Goal: Information Seeking & Learning: Learn about a topic

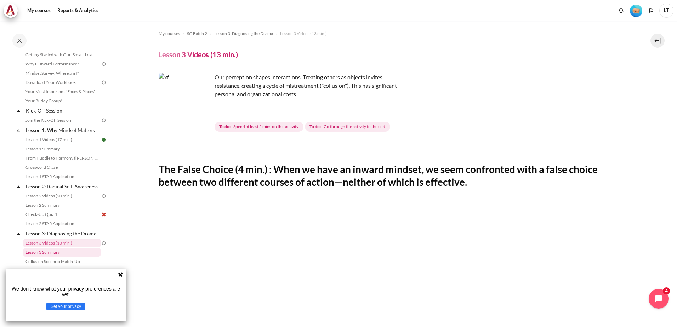
scroll to position [33, 0]
click at [118, 273] on icon at bounding box center [121, 275] width 6 height 6
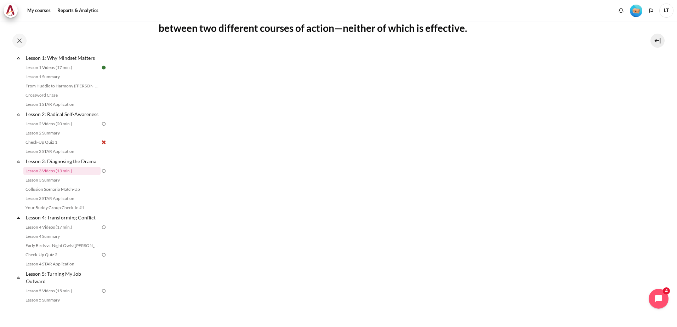
scroll to position [142, 0]
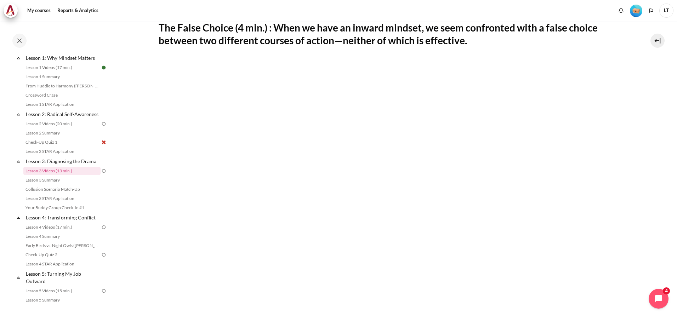
click at [146, 51] on section "My courses SG Batch 2 Lesson 3: Diagnosing the Drama Lesson 3 Videos (13 min.) …" at bounding box center [392, 169] width 558 height 581
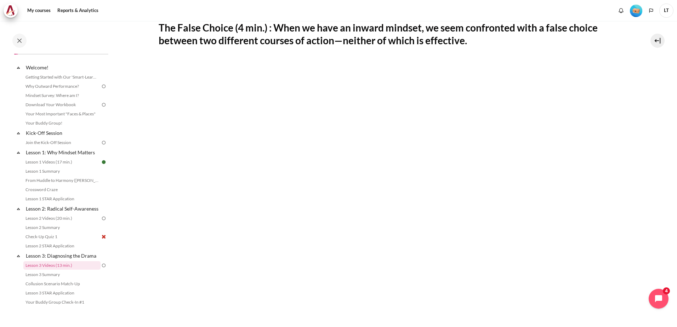
scroll to position [0, 0]
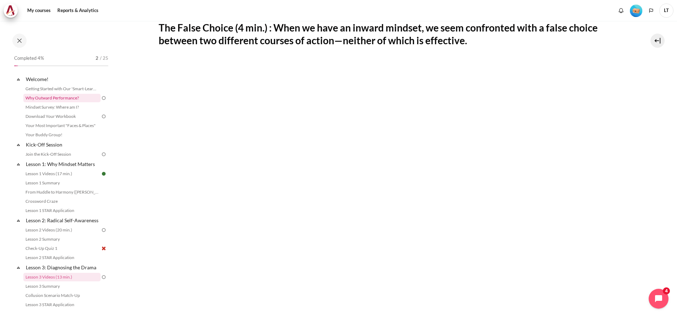
click at [69, 98] on link "Why Outward Performance?" at bounding box center [61, 98] width 77 height 8
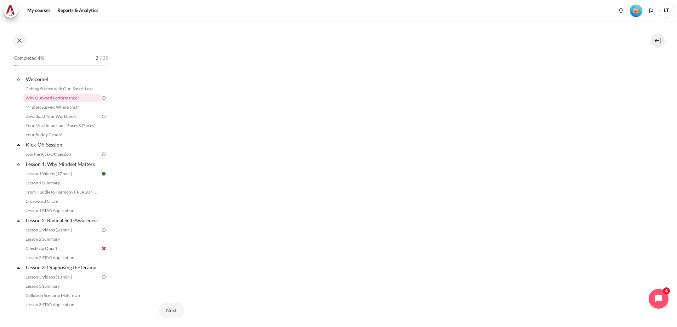
scroll to position [232, 0]
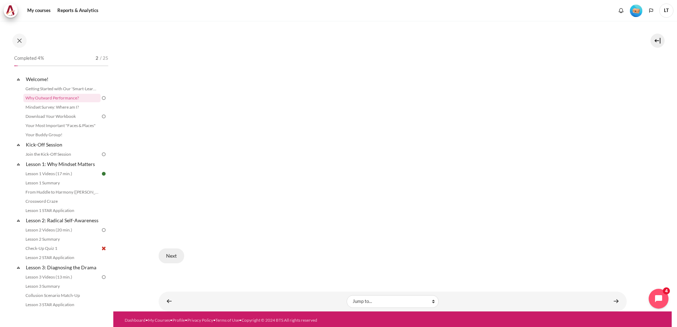
click at [166, 257] on button "Next" at bounding box center [171, 256] width 25 height 15
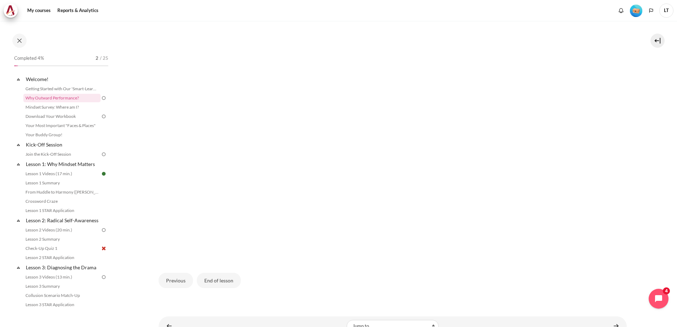
scroll to position [239, 0]
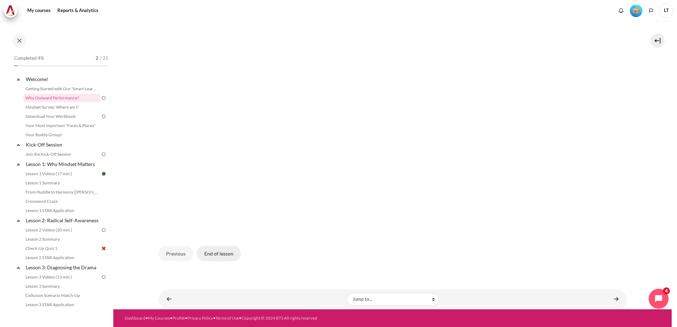
click at [213, 256] on button "End of lesson" at bounding box center [219, 253] width 44 height 15
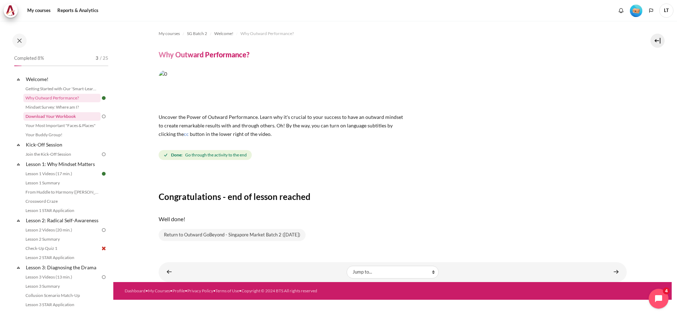
click at [60, 119] on link "Download Your Workbook" at bounding box center [61, 116] width 77 height 8
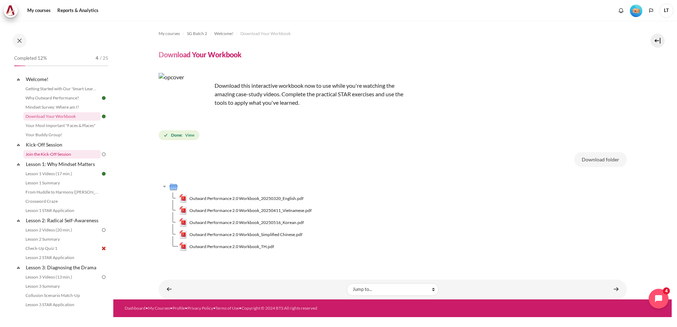
click at [67, 156] on link "Join the Kick-Off Session" at bounding box center [61, 154] width 77 height 8
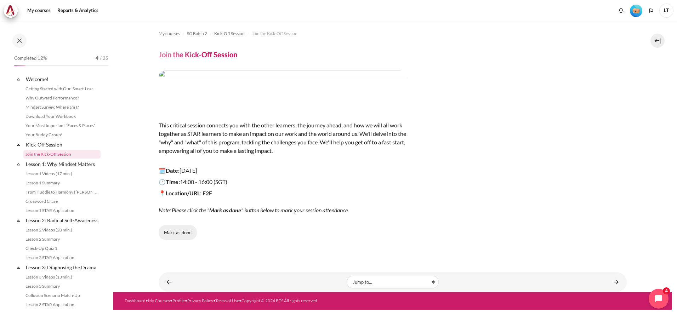
click at [174, 234] on button "Mark as done" at bounding box center [178, 232] width 38 height 15
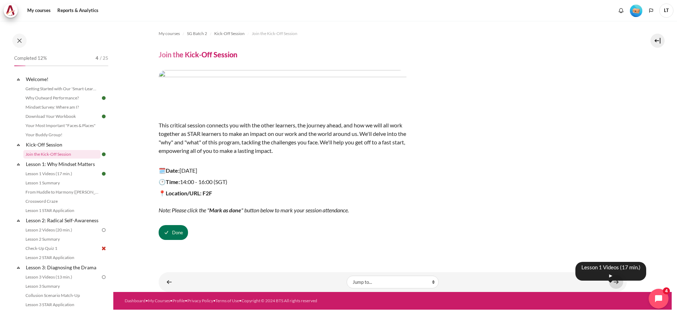
click at [616, 281] on link "Content" at bounding box center [616, 282] width 14 height 14
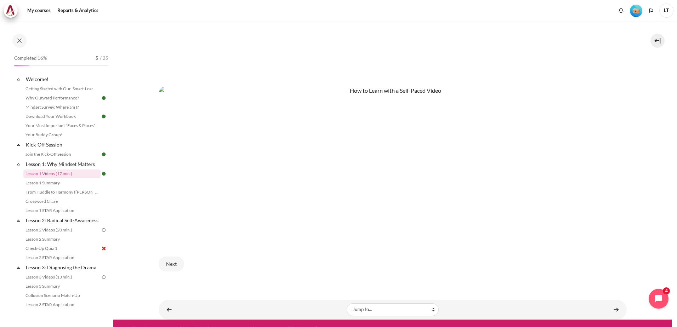
scroll to position [397, 0]
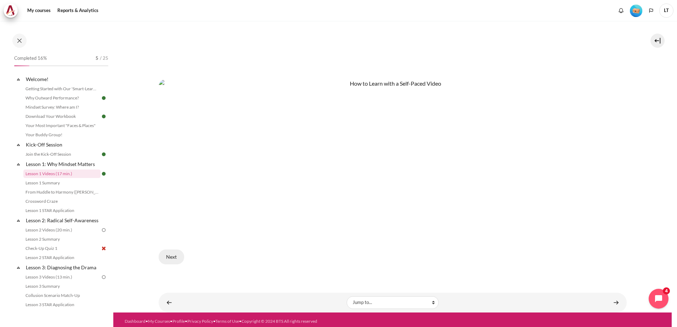
click at [171, 255] on button "Next" at bounding box center [171, 257] width 25 height 15
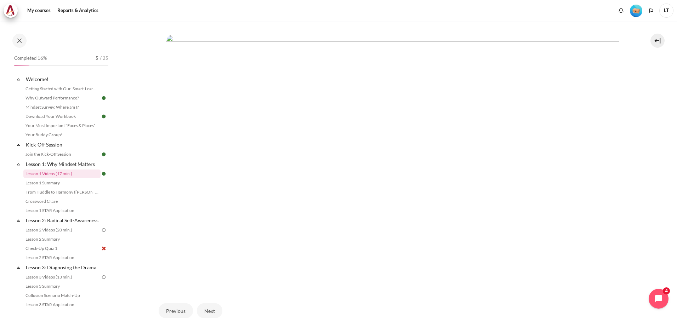
scroll to position [172, 0]
click at [46, 234] on link "Lesson 2 Videos (20 min.)" at bounding box center [61, 230] width 77 height 8
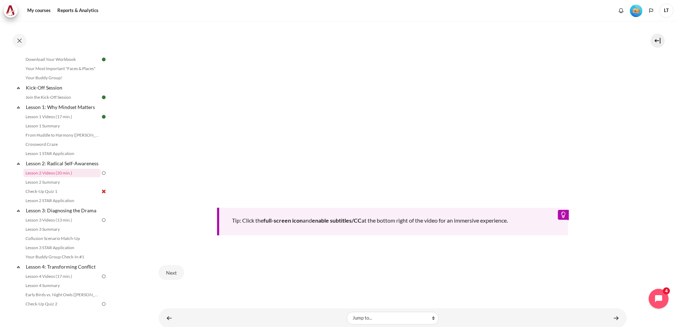
scroll to position [282, 0]
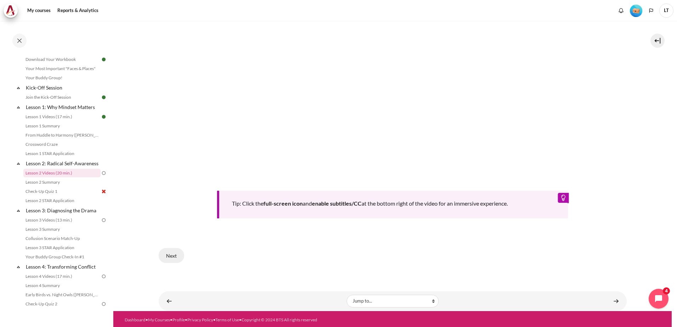
click at [169, 252] on button "Next" at bounding box center [171, 255] width 25 height 15
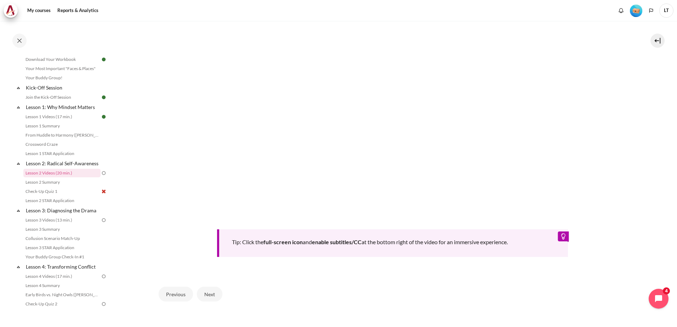
scroll to position [282, 0]
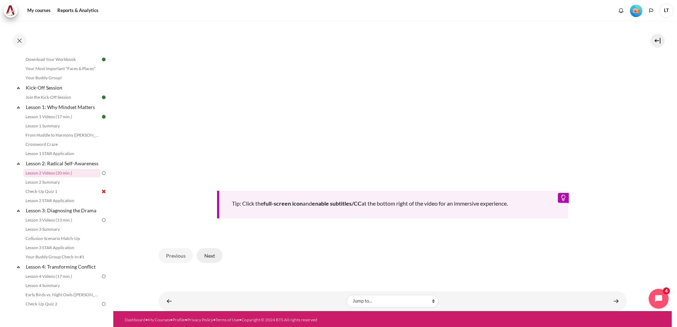
click at [211, 253] on button "Next" at bounding box center [209, 255] width 25 height 15
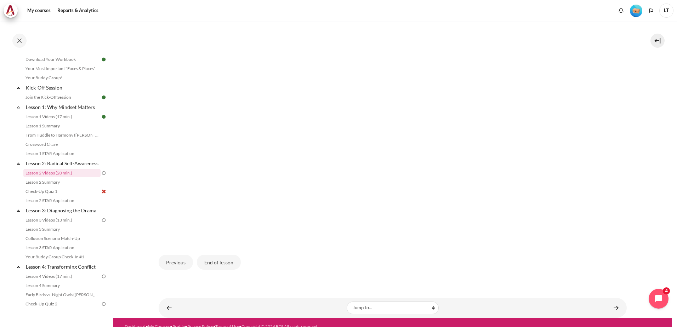
scroll to position [202, 0]
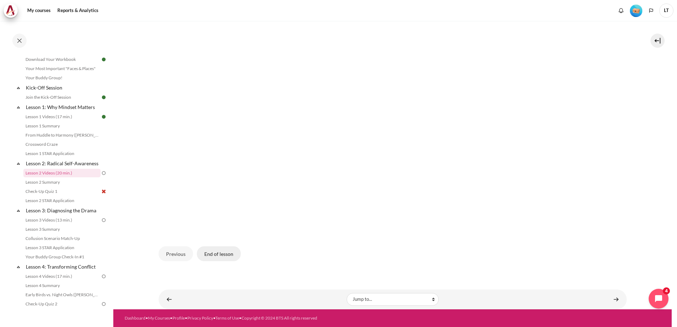
click at [224, 252] on button "End of lesson" at bounding box center [219, 253] width 44 height 15
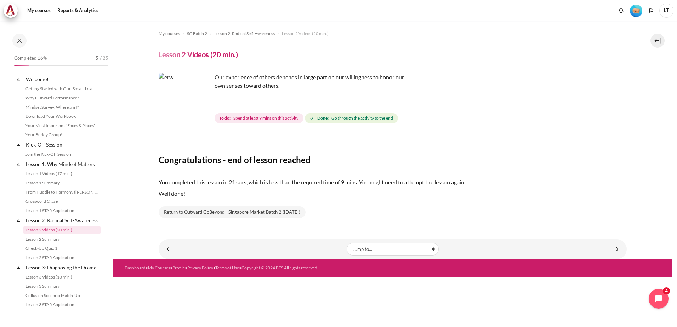
scroll to position [57, 0]
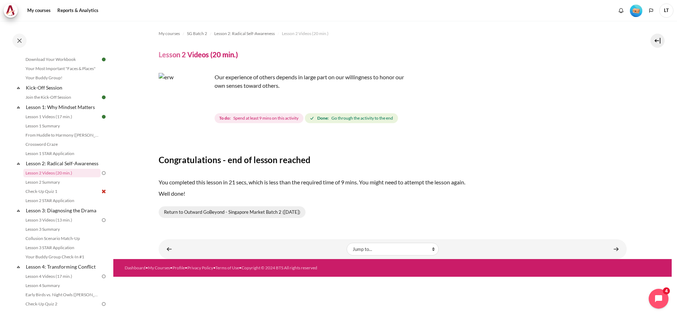
click at [226, 214] on link "Return to Outward GoBeyond - Singapore Market Batch 2 ([DATE])" at bounding box center [232, 212] width 147 height 12
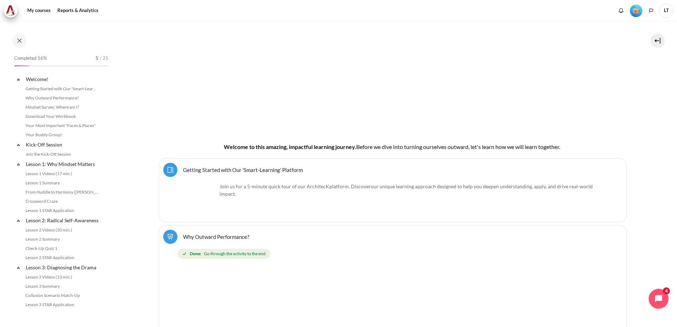
scroll to position [126, 0]
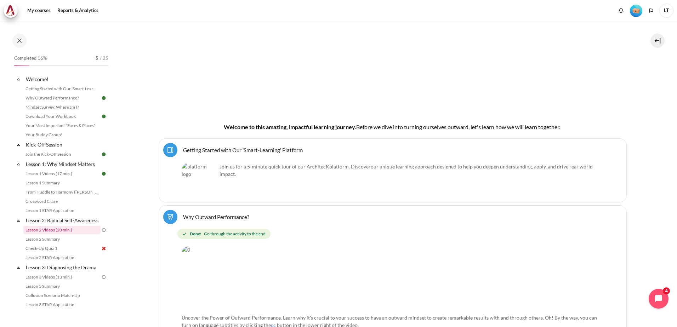
click at [60, 234] on link "Lesson 2 Videos (20 min.)" at bounding box center [61, 230] width 77 height 8
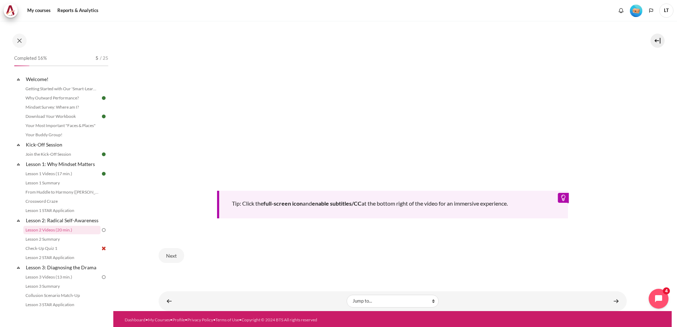
scroll to position [282, 0]
